Goal: Task Accomplishment & Management: Use online tool/utility

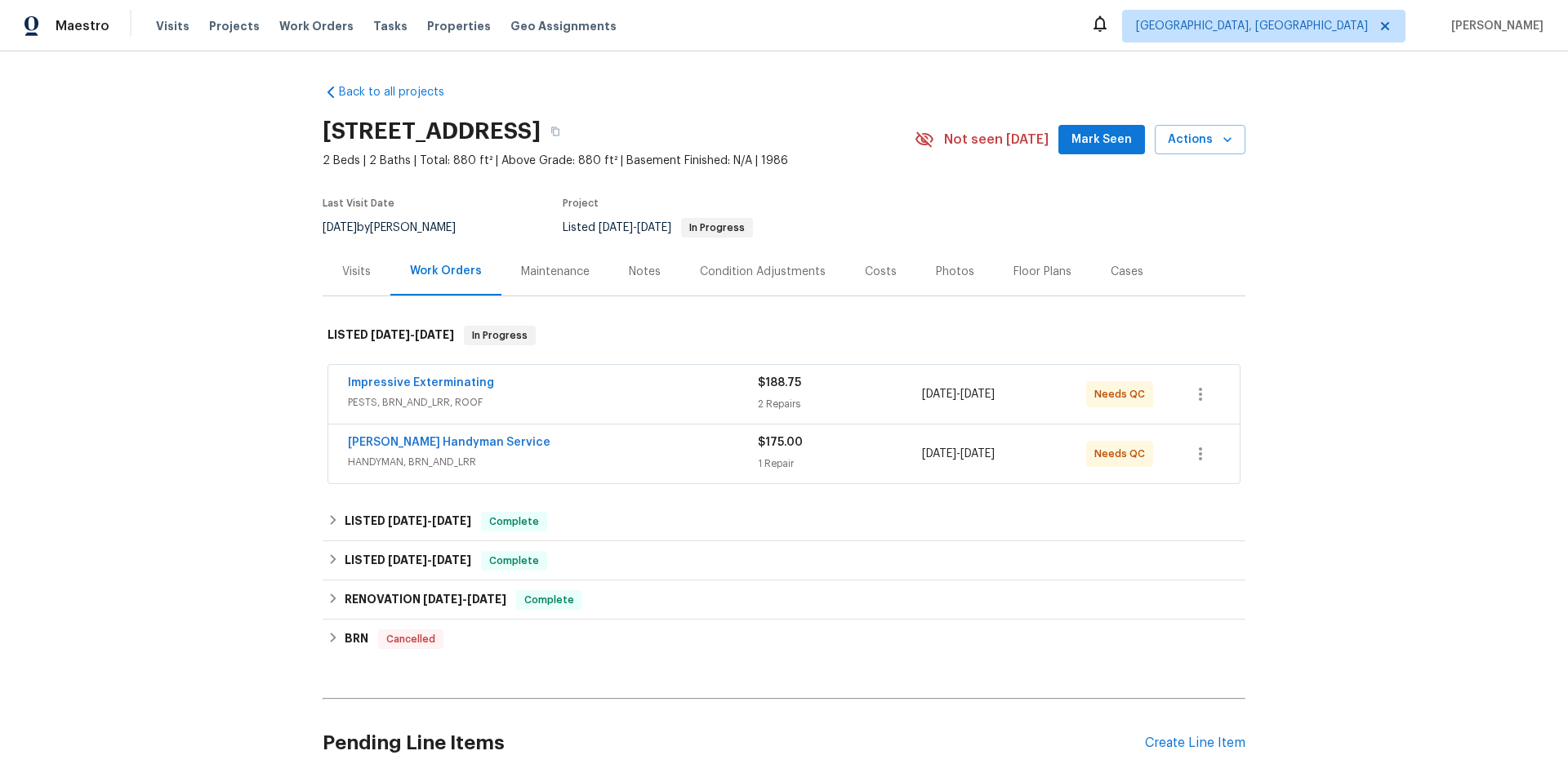
click at [361, 276] on div "Visits" at bounding box center [356, 271] width 29 height 17
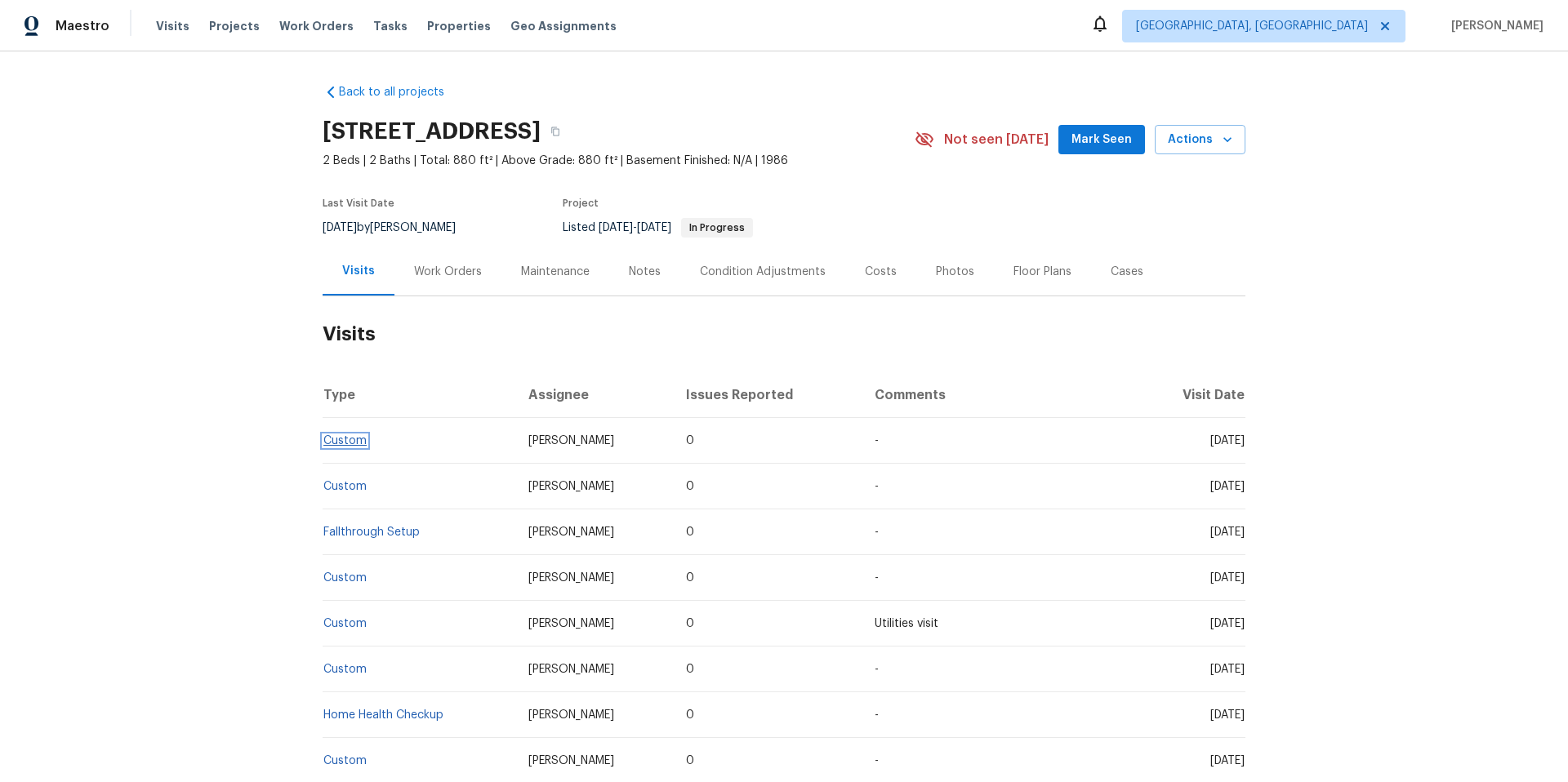
click at [336, 441] on link "Custom" at bounding box center [345, 441] width 44 height 12
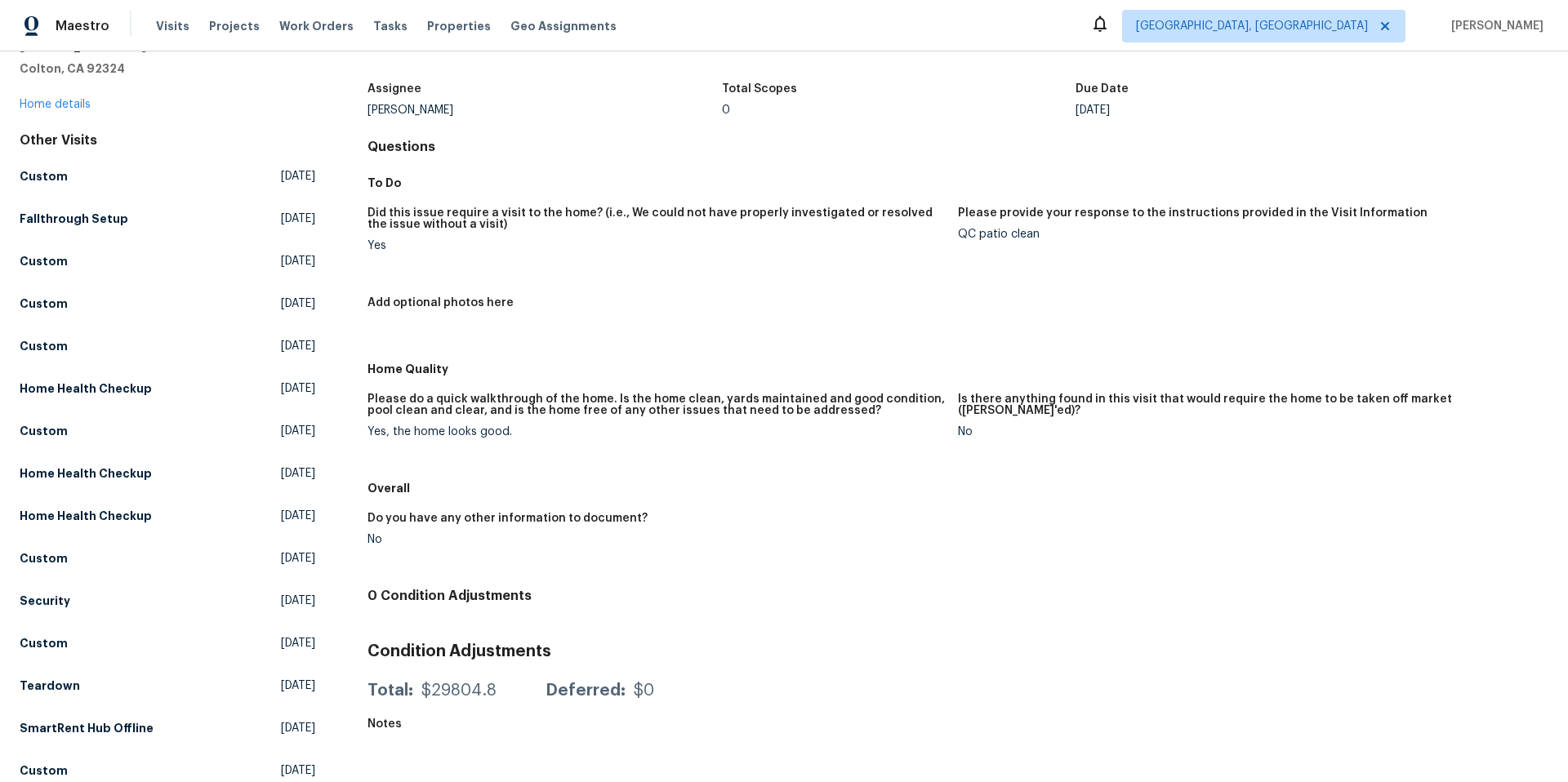
scroll to position [75, 0]
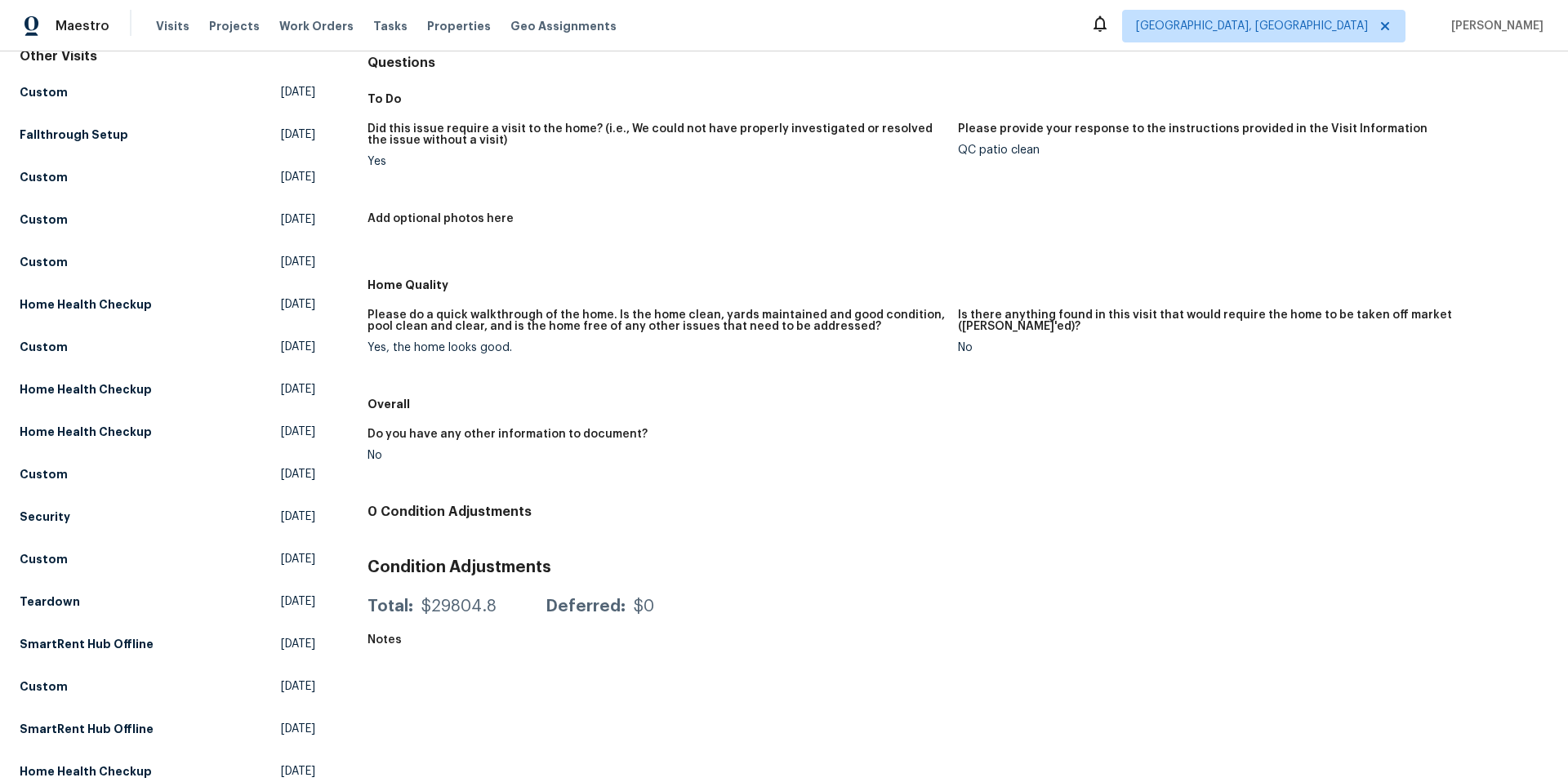
click at [602, 348] on div "Yes, the home looks good." at bounding box center [655, 348] width 577 height 12
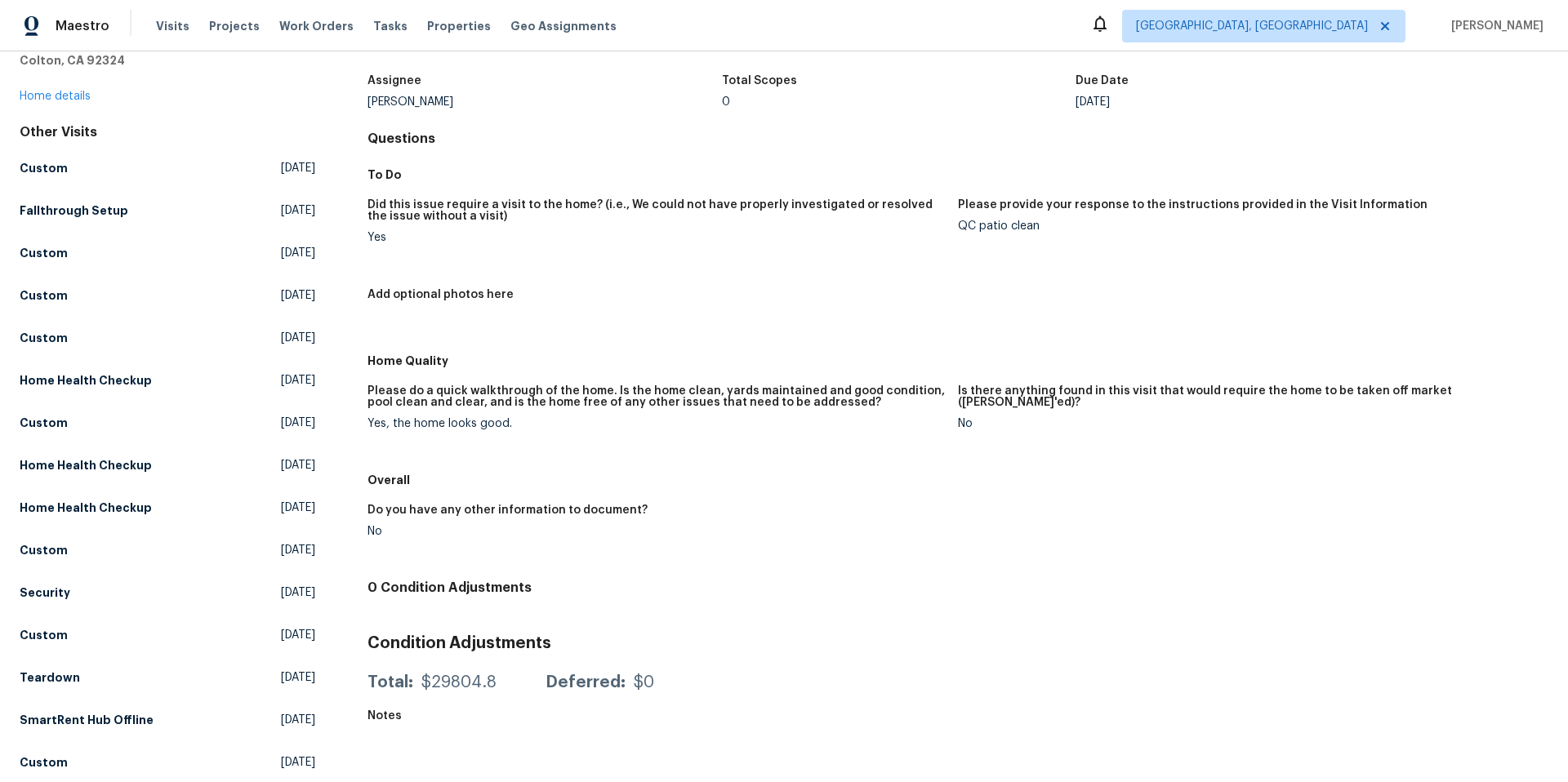
scroll to position [0, 0]
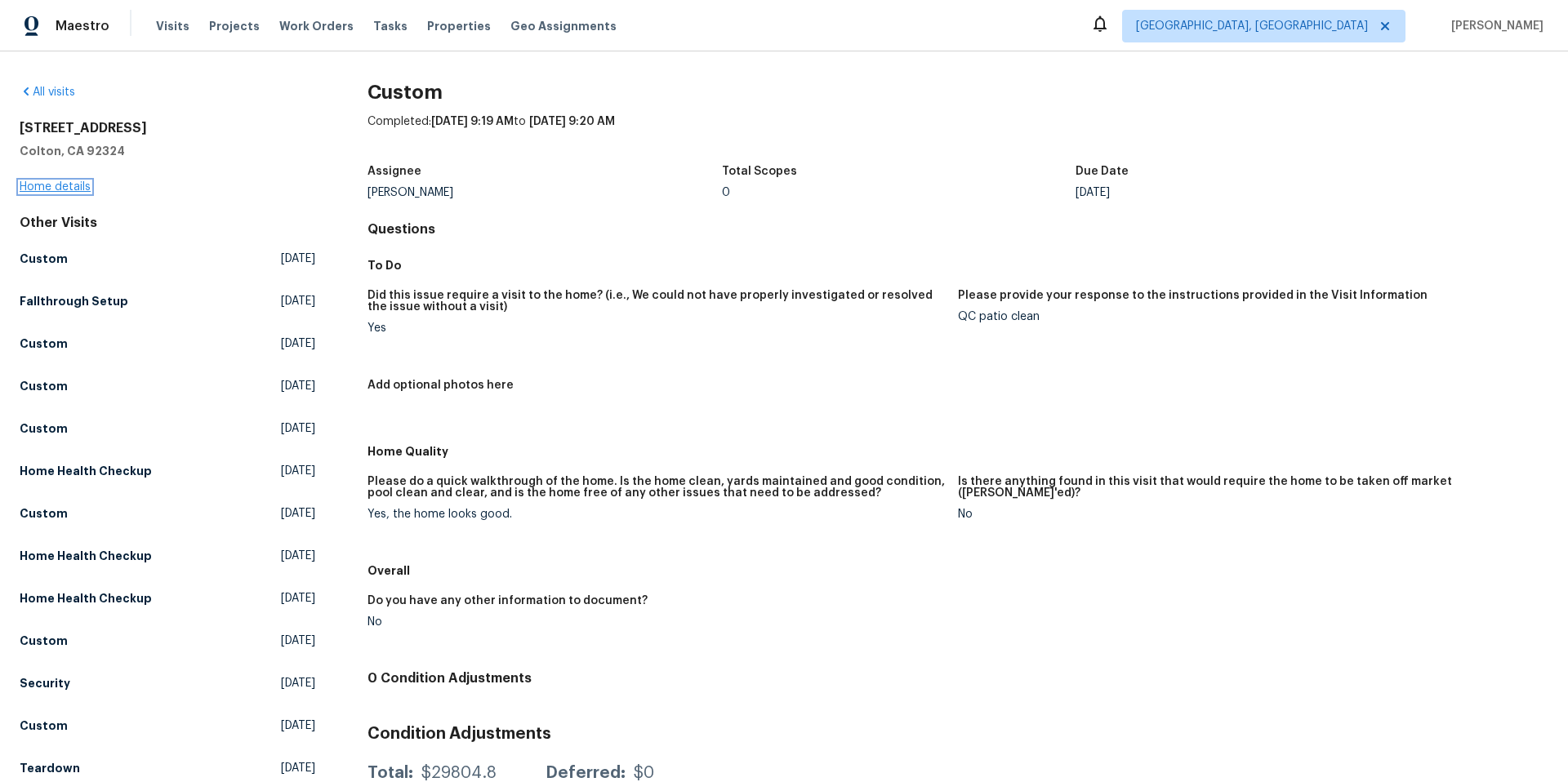
click at [48, 191] on link "Home details" at bounding box center [55, 187] width 71 height 12
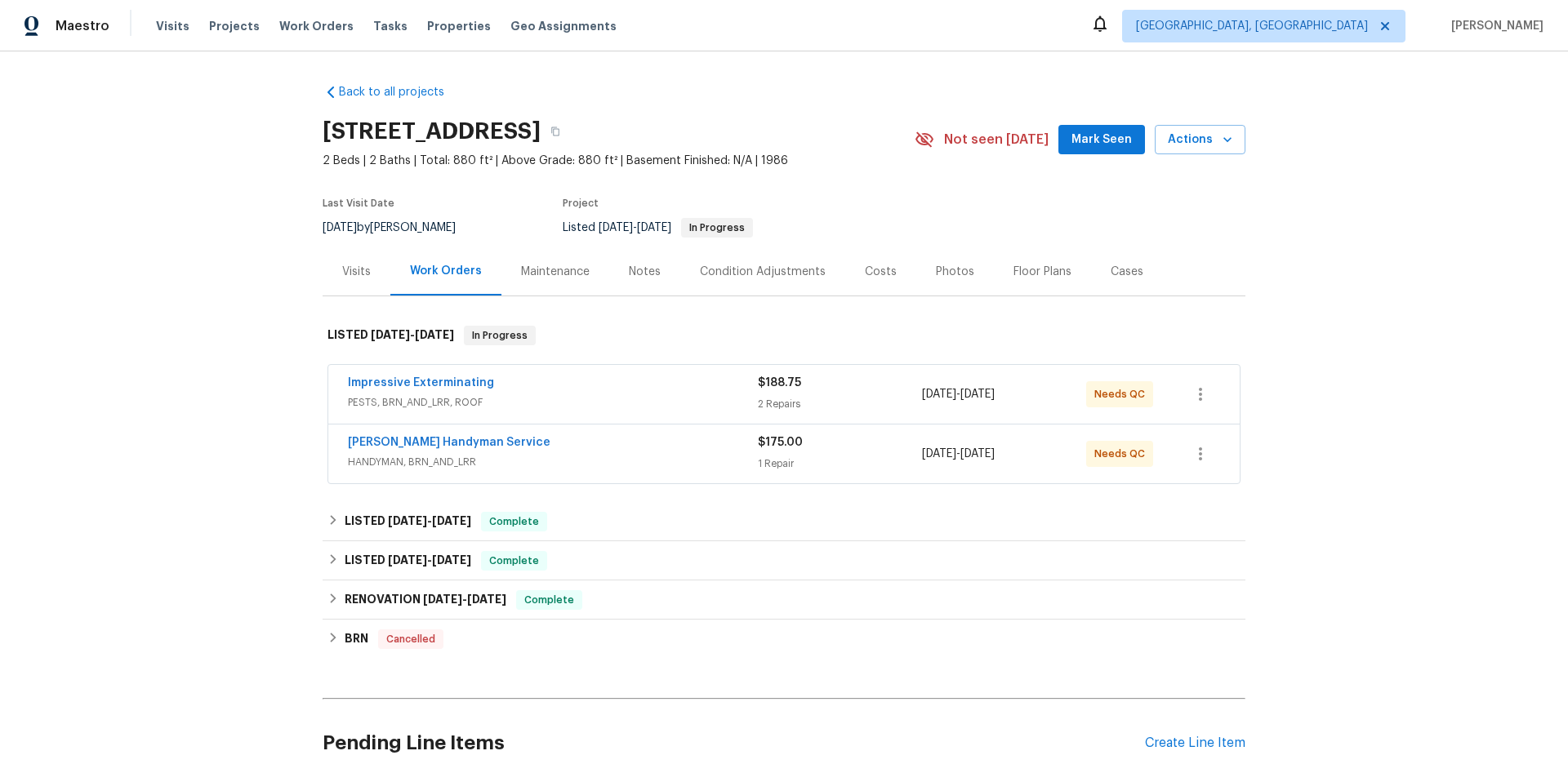
click at [347, 273] on div "Visits" at bounding box center [356, 271] width 29 height 17
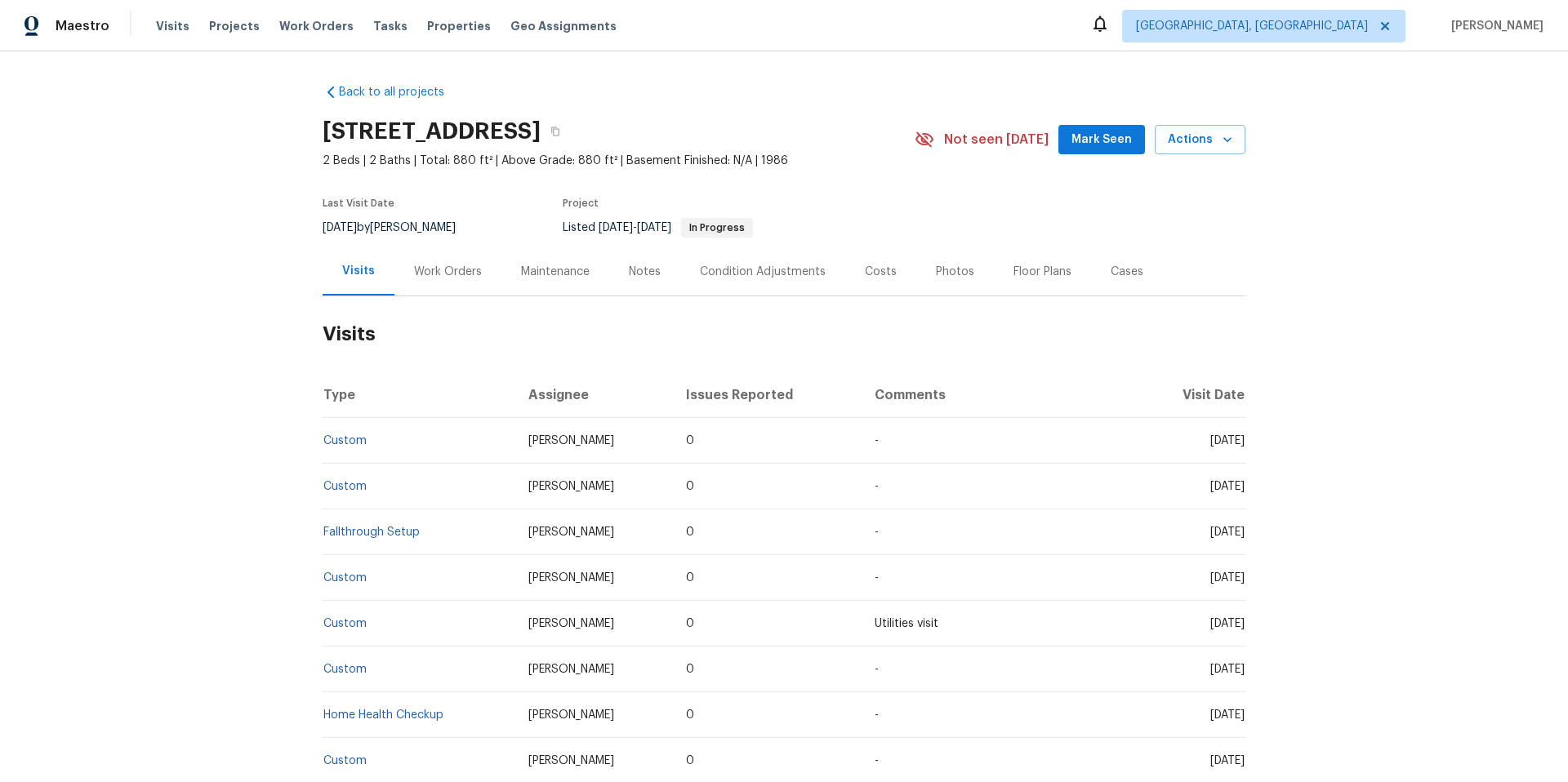
click at [375, 526] on td "Fallthrough Setup" at bounding box center [419, 533] width 193 height 46
click at [369, 530] on link "Fallthrough Setup" at bounding box center [371, 533] width 96 height 12
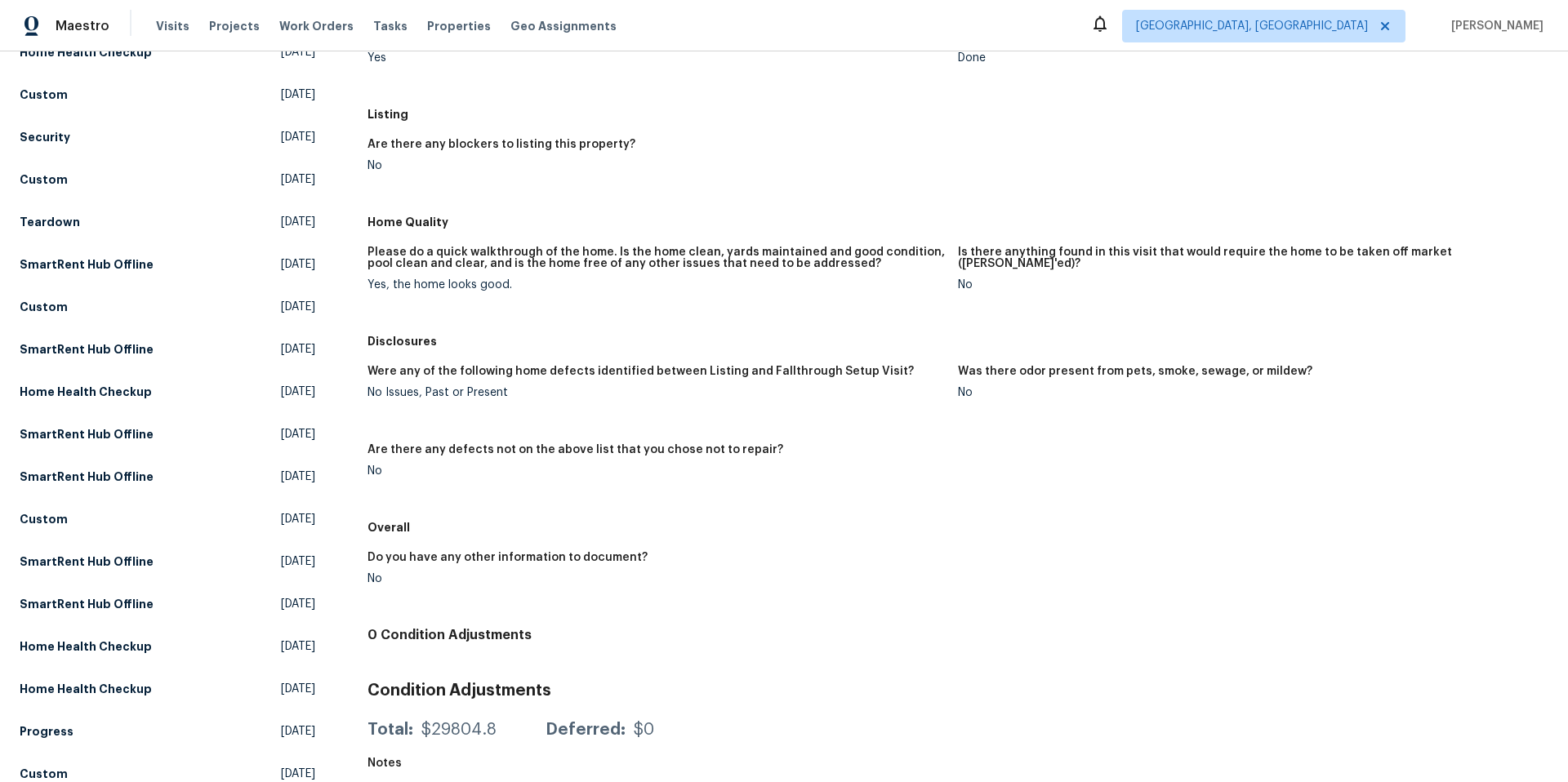
scroll to position [590, 0]
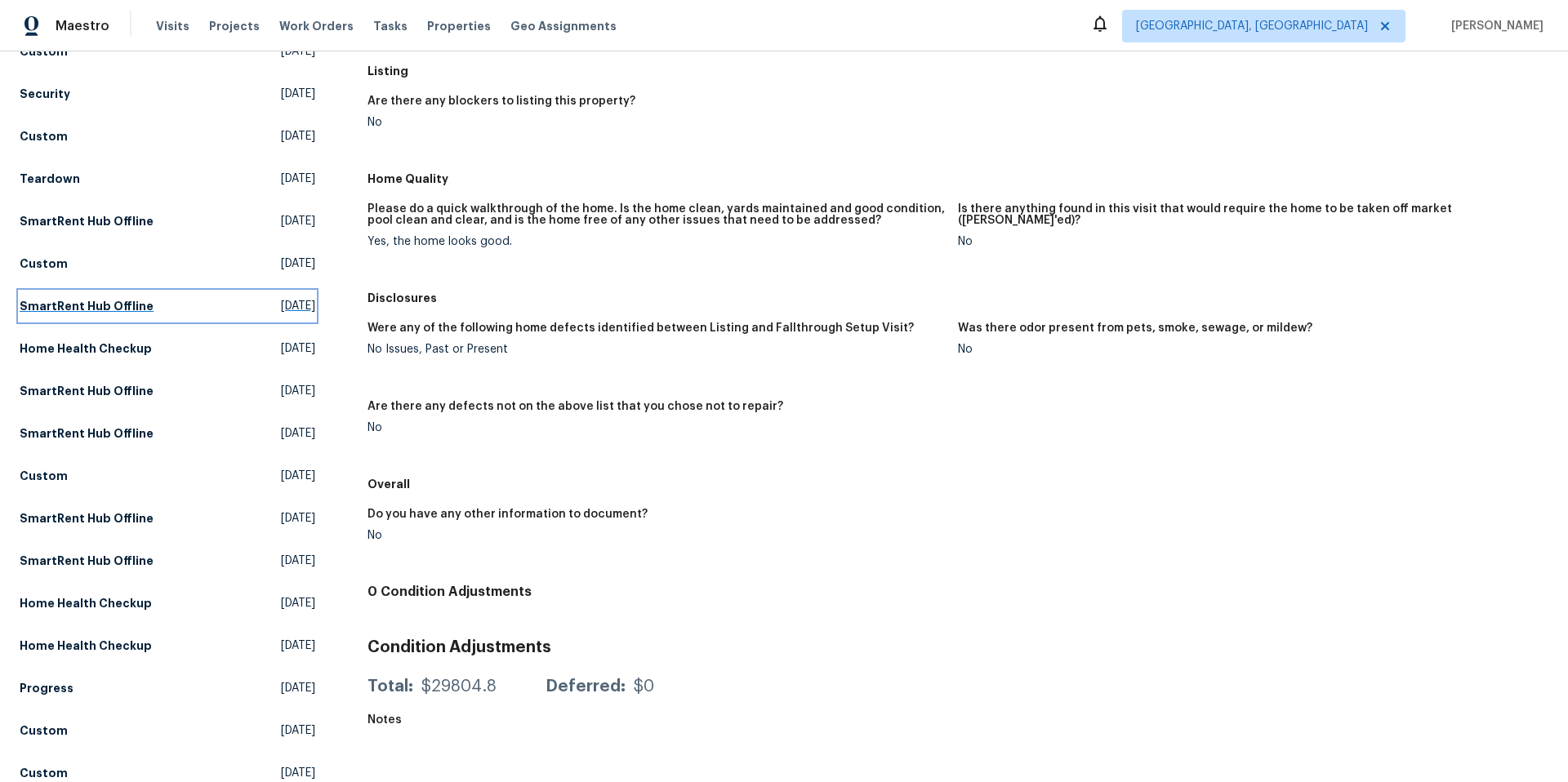
click at [78, 311] on h5 "SmartRent Hub Offline" at bounding box center [86, 306] width 134 height 17
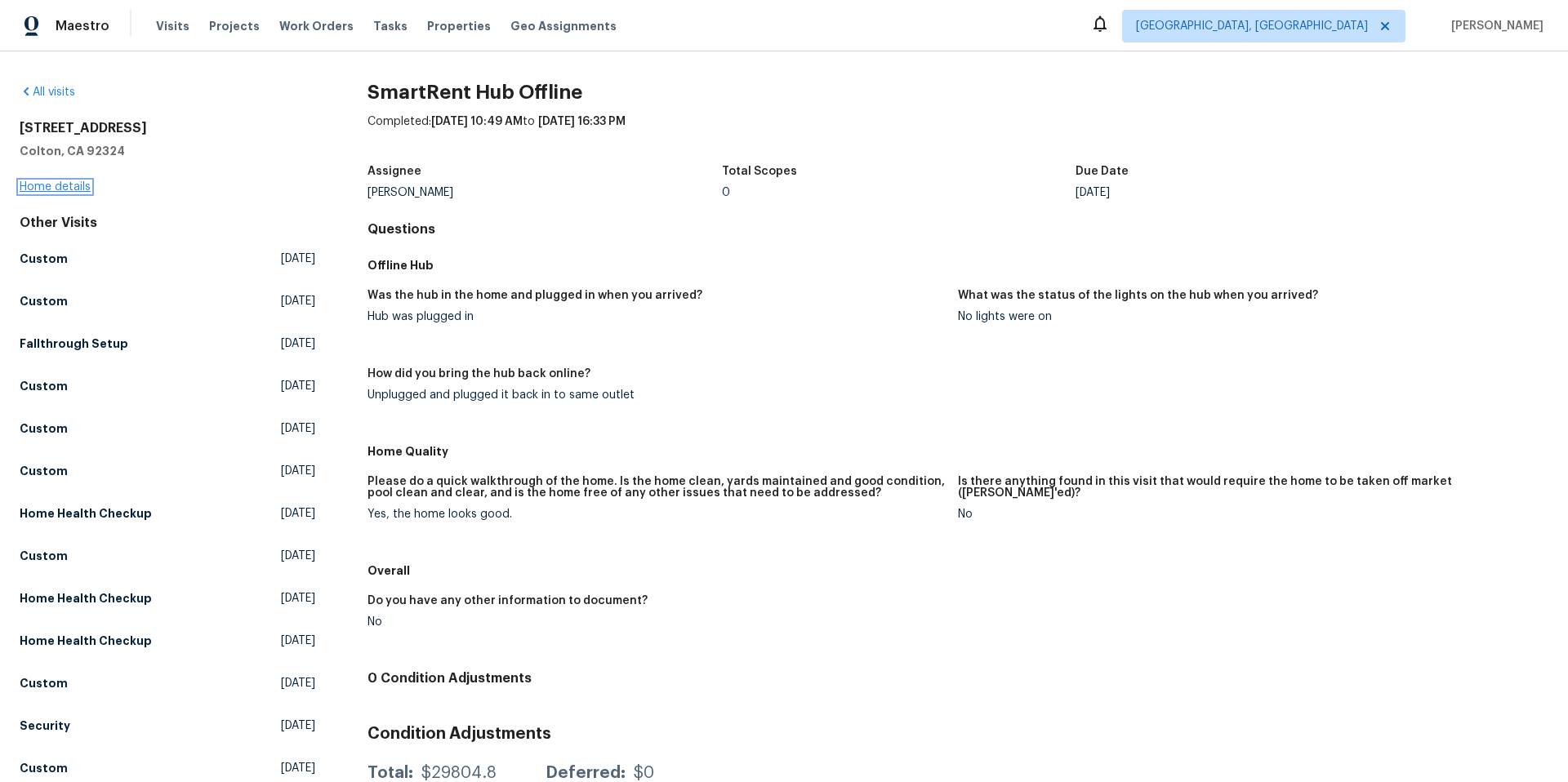
click at [71, 189] on link "Home details" at bounding box center [55, 187] width 71 height 12
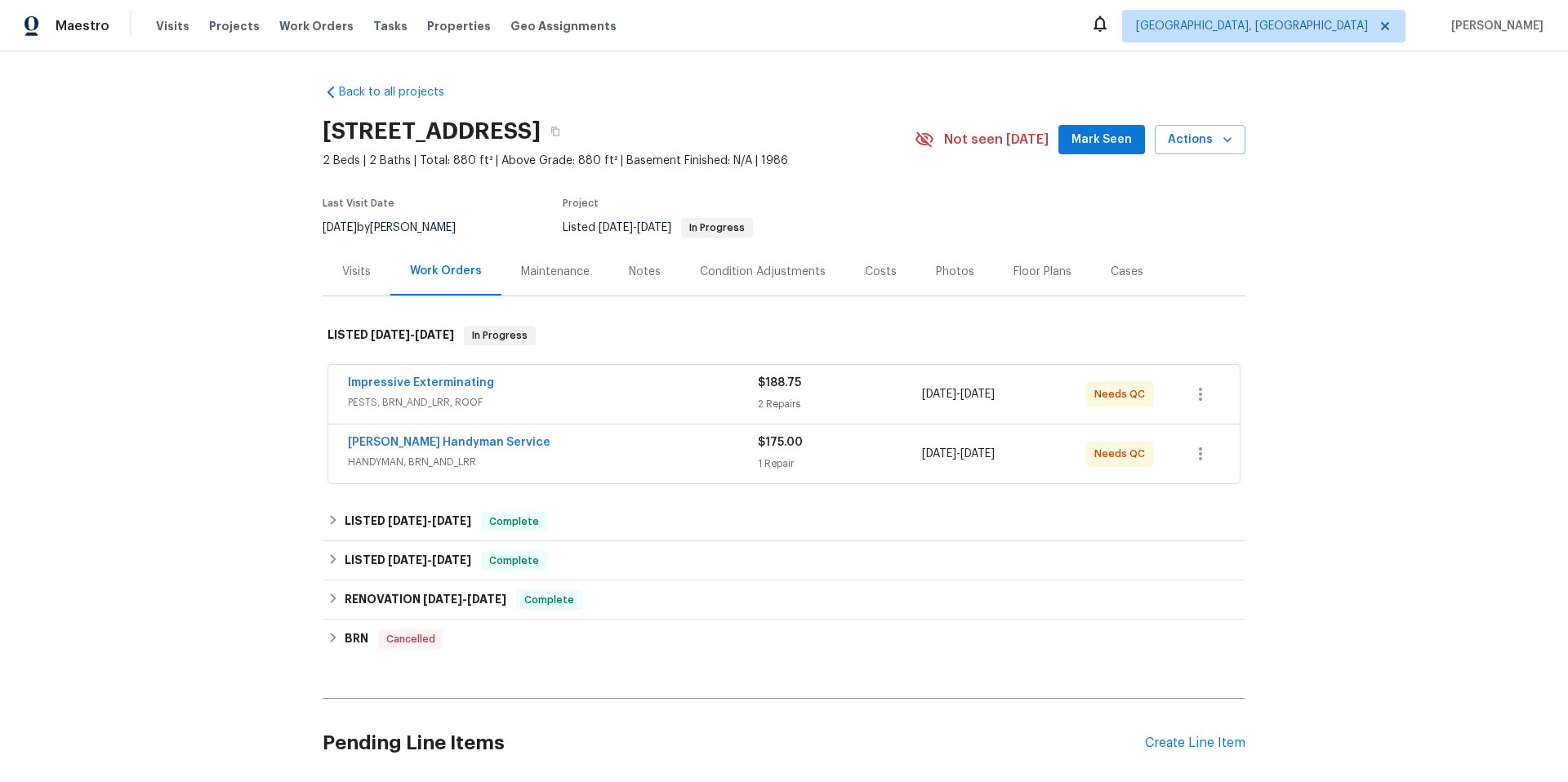
click at [347, 278] on div "Visits" at bounding box center [356, 271] width 29 height 17
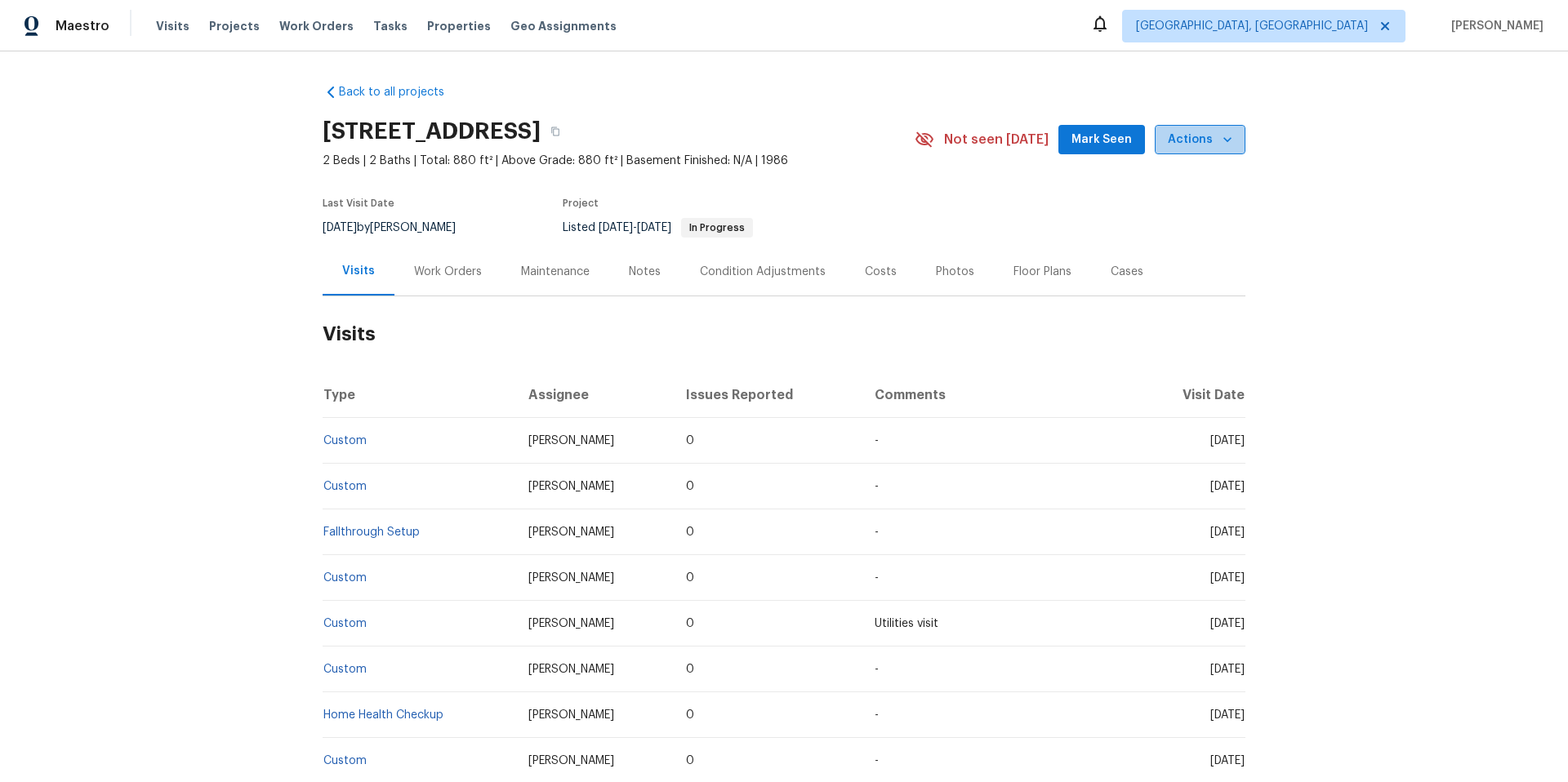
click at [1209, 125] on button "Actions" at bounding box center [1201, 140] width 91 height 31
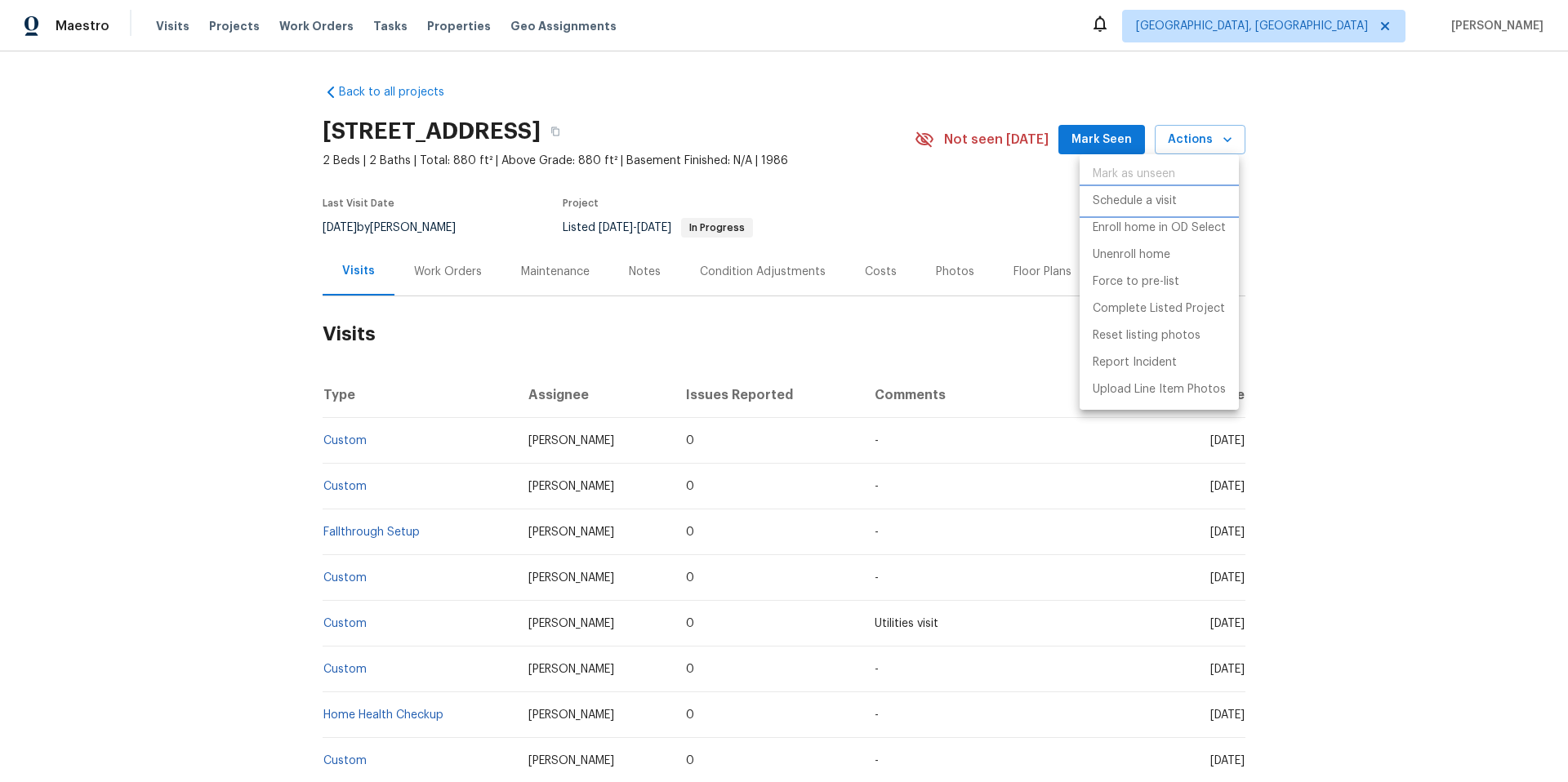
click at [1170, 199] on p "Schedule a visit" at bounding box center [1134, 201] width 84 height 17
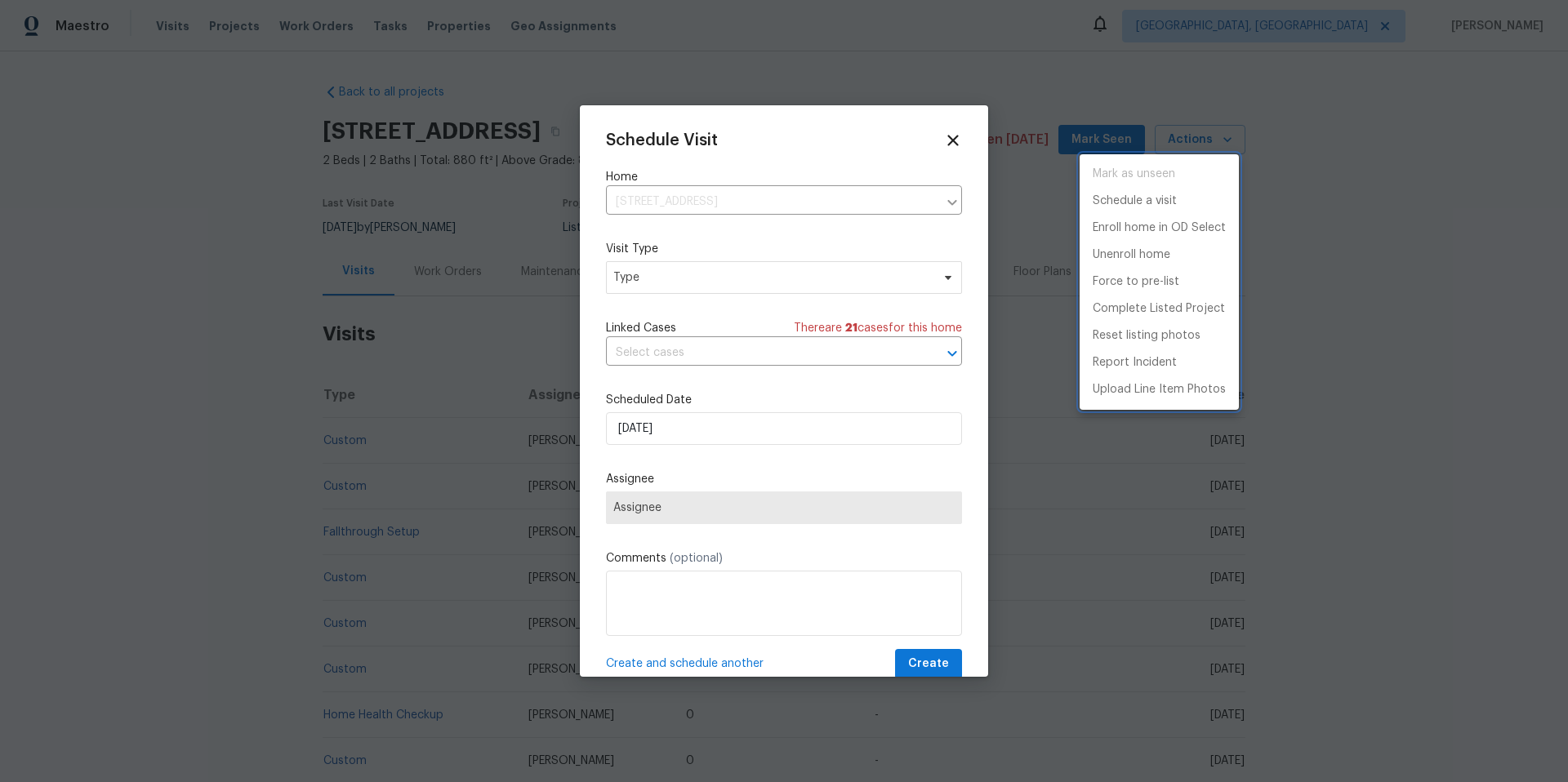
click at [723, 349] on div at bounding box center [784, 391] width 1568 height 782
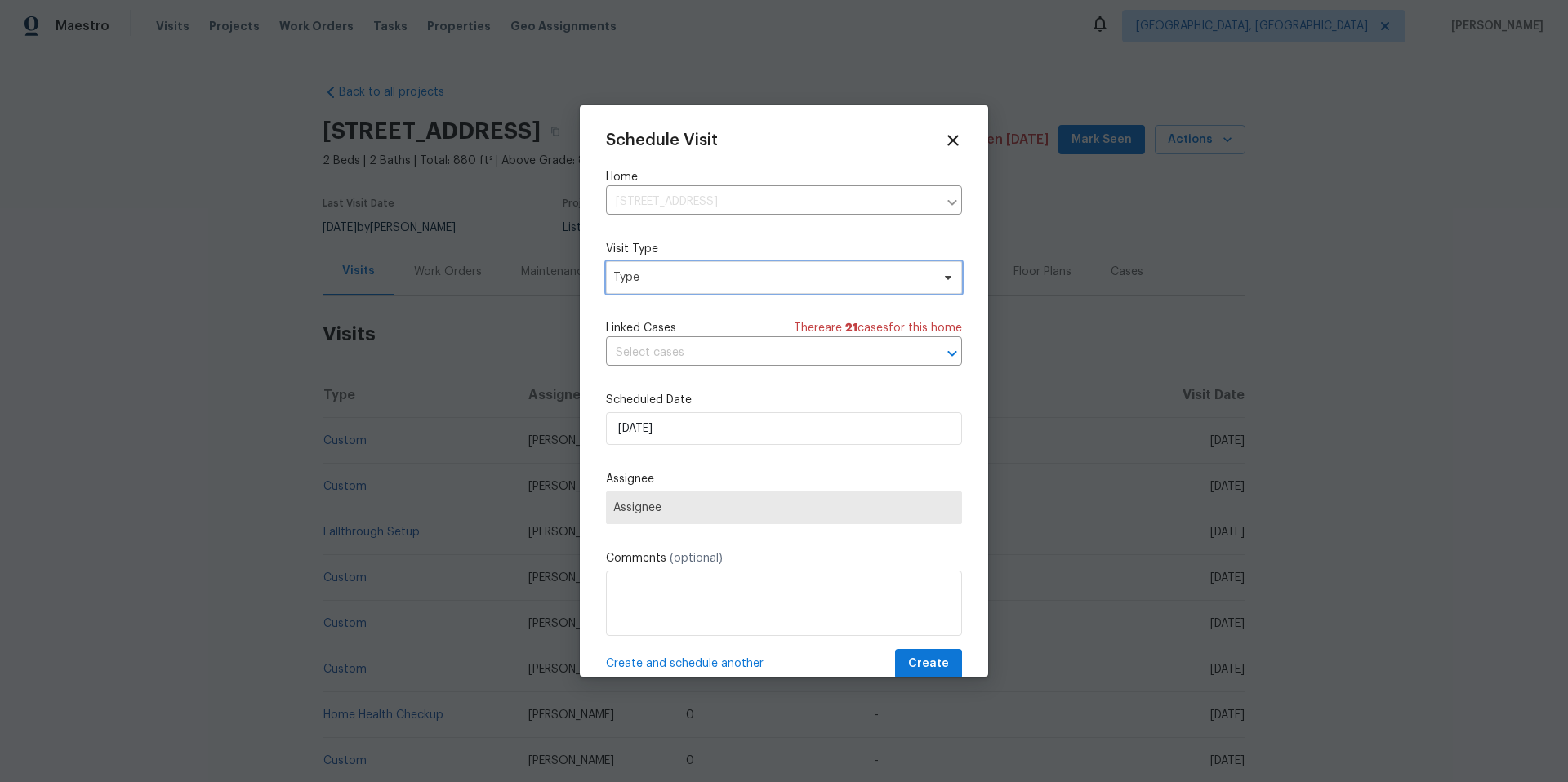
click at [688, 264] on span "Type" at bounding box center [784, 277] width 356 height 33
type input "smar"
click at [686, 371] on div "SmartRent Issue" at bounding box center [660, 377] width 89 height 17
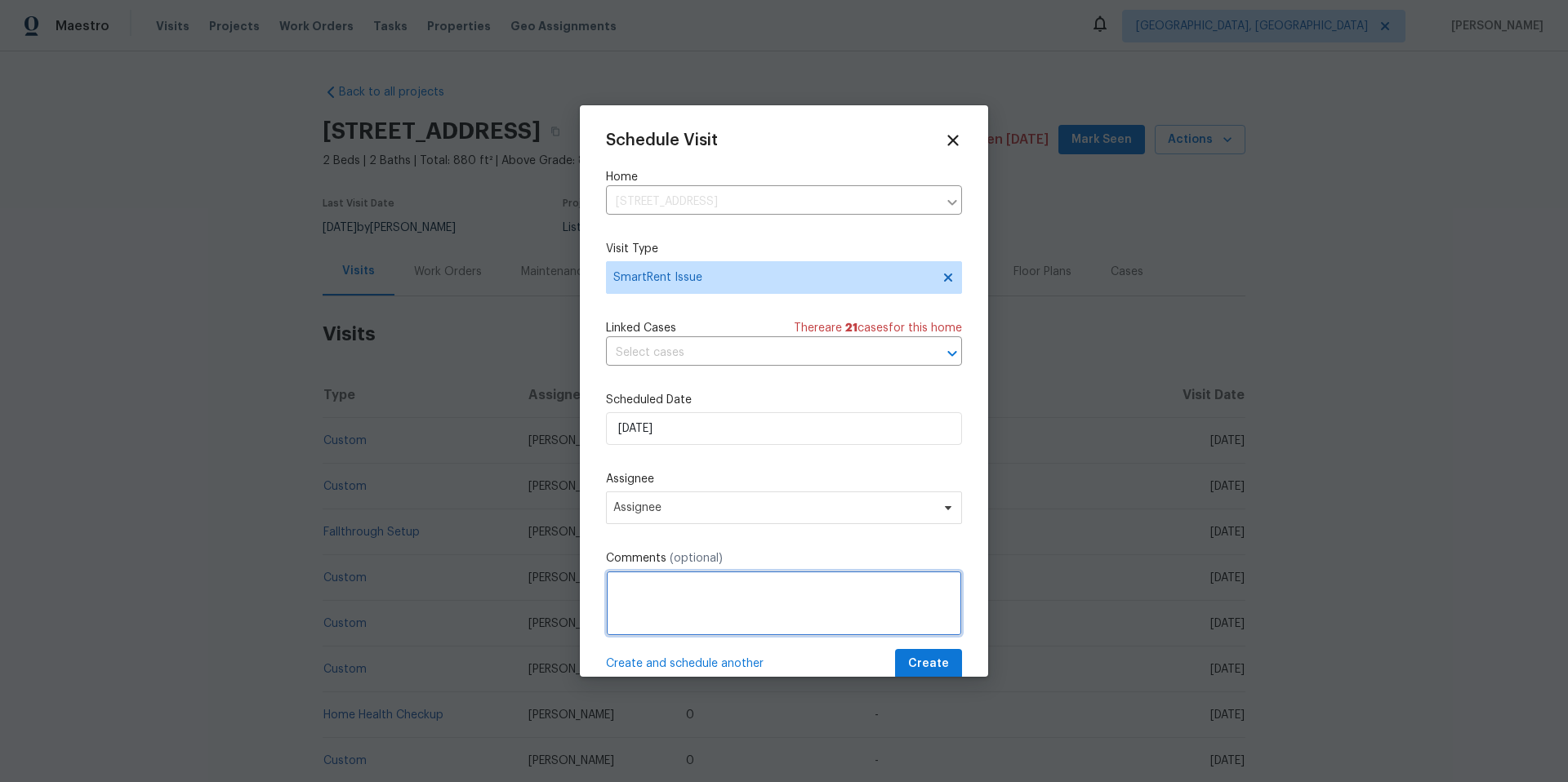
click at [703, 630] on textarea at bounding box center [784, 604] width 356 height 65
click at [691, 515] on span "Assignee" at bounding box center [773, 508] width 320 height 13
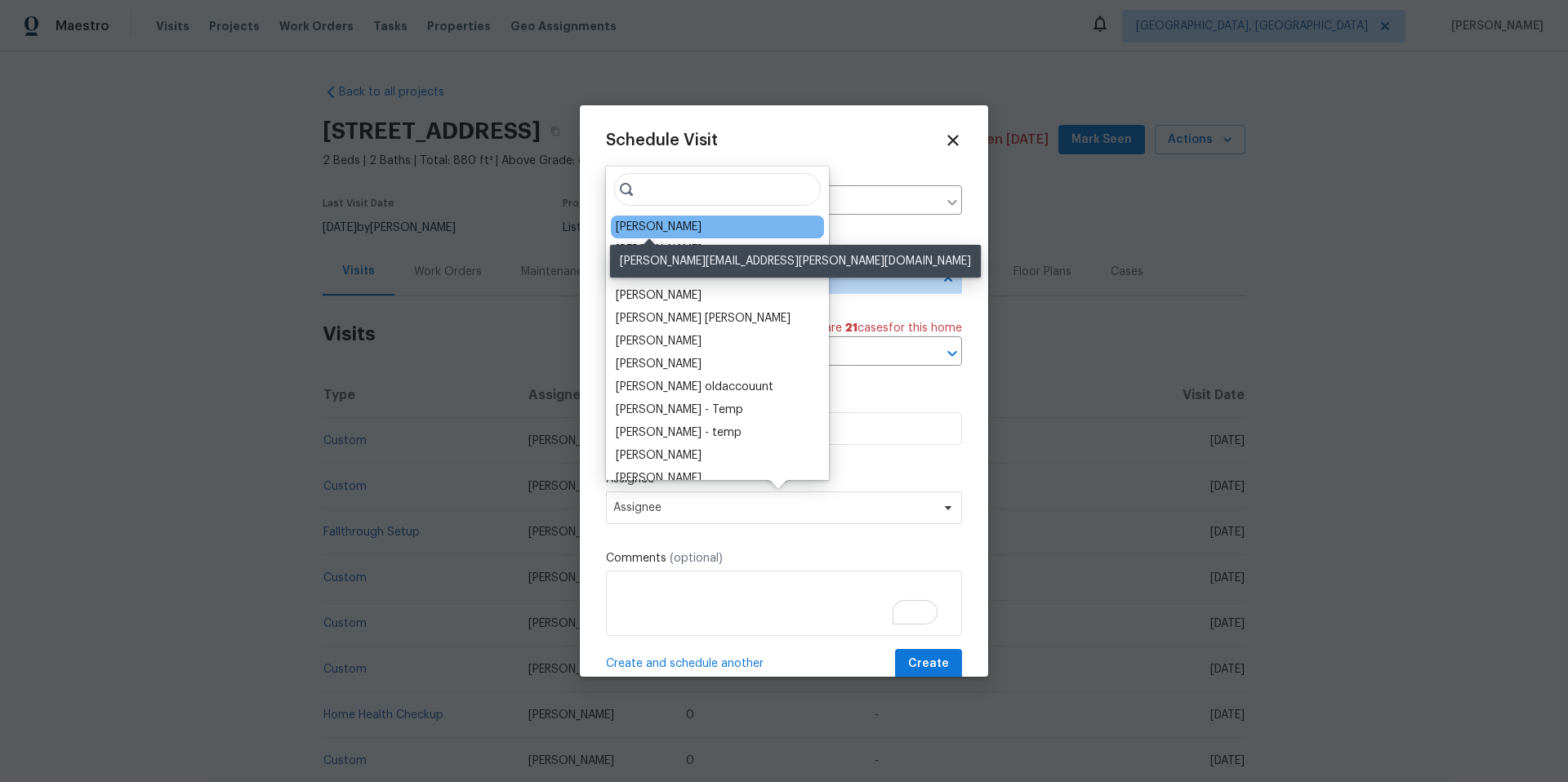
click at [656, 222] on div "[PERSON_NAME]" at bounding box center [658, 227] width 86 height 17
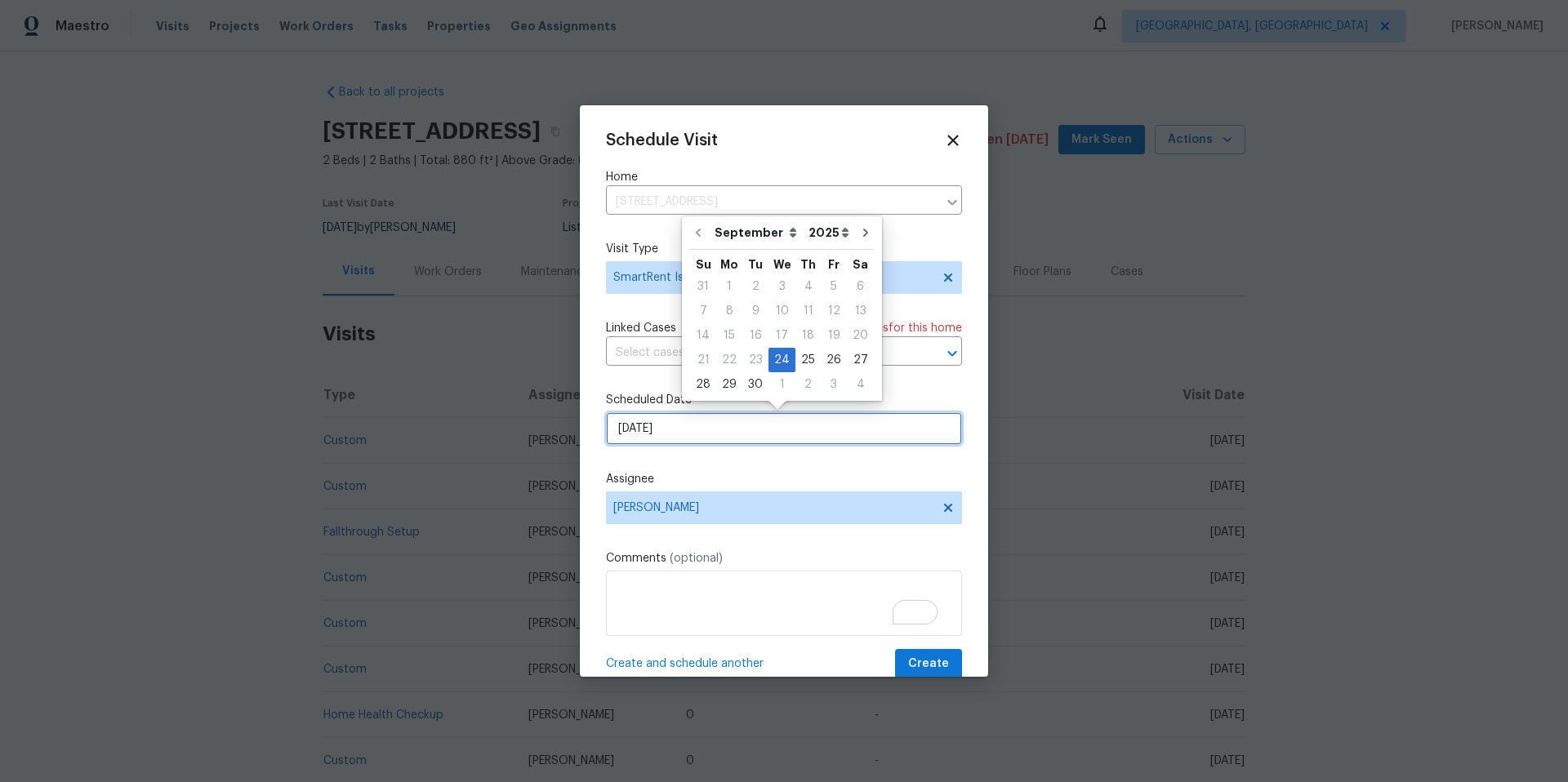
click at [740, 418] on input "[DATE]" at bounding box center [784, 429] width 356 height 33
click at [806, 357] on div "25" at bounding box center [809, 359] width 26 height 23
type input "[DATE]"
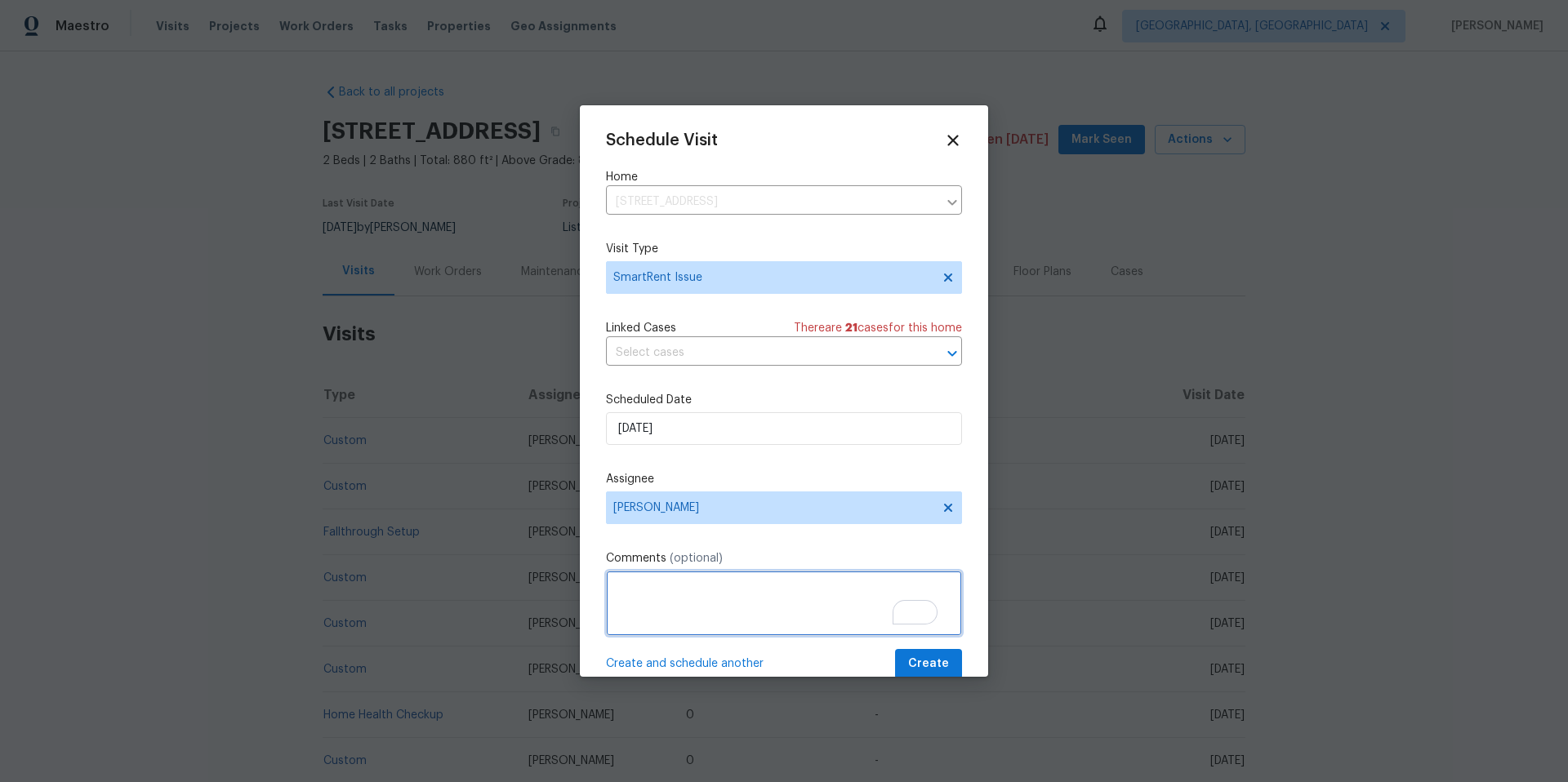
click at [731, 610] on textarea "To enrich screen reader interactions, please activate Accessibility in Grammarl…" at bounding box center [784, 604] width 356 height 65
type textarea "#"
paste textarea "This home is currently in Traditional Listing that is eligible to be switched t…"
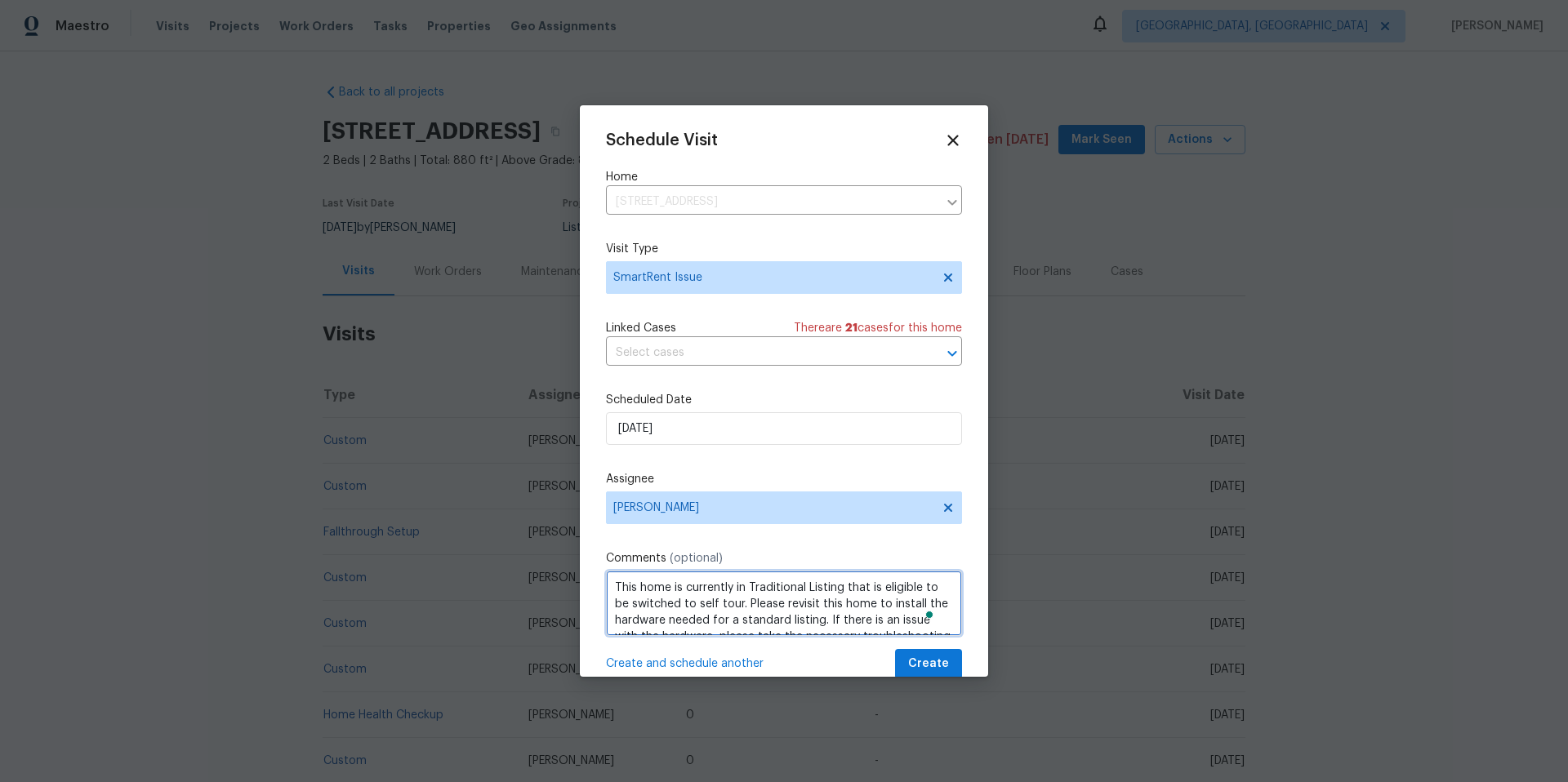
scroll to position [56, 0]
type textarea "This home is currently in Traditional Listing that is eligible to be switched t…"
click at [927, 665] on span "Create" at bounding box center [928, 664] width 41 height 21
